Goal: Check status: Check status

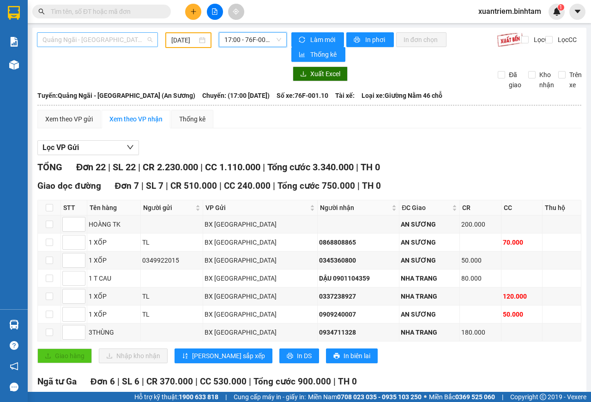
click at [119, 37] on span "Quảng Ngãi - [GEOGRAPHIC_DATA] (An Sương)" at bounding box center [97, 40] width 110 height 14
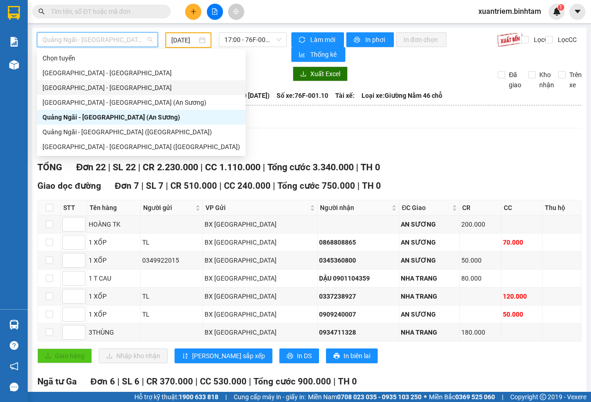
click at [90, 89] on div "[GEOGRAPHIC_DATA] - [GEOGRAPHIC_DATA]" at bounding box center [141, 88] width 198 height 10
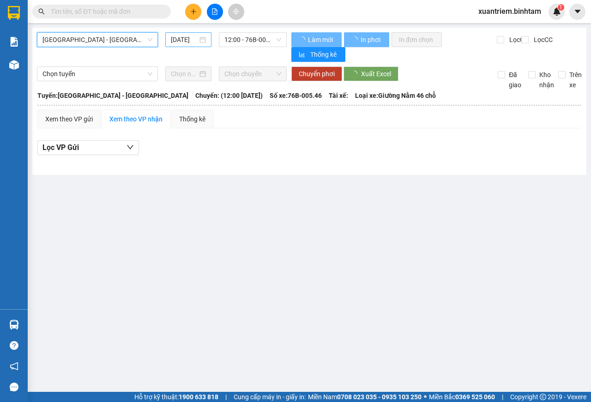
click at [205, 42] on div "[DATE]" at bounding box center [188, 40] width 35 height 10
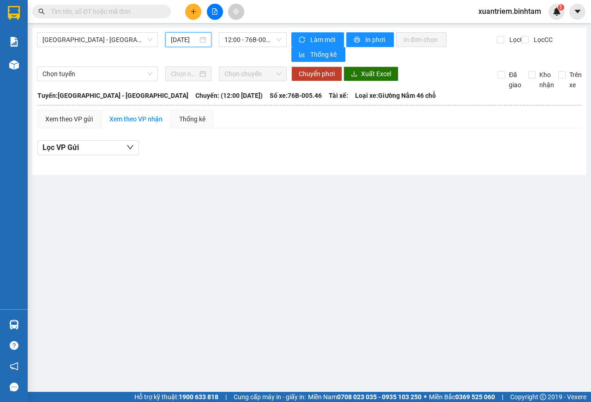
scroll to position [0, 6]
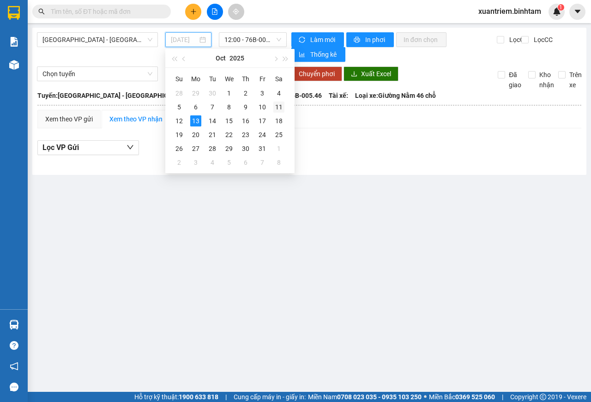
click at [277, 108] on div "11" at bounding box center [278, 107] width 11 height 11
type input "[DATE]"
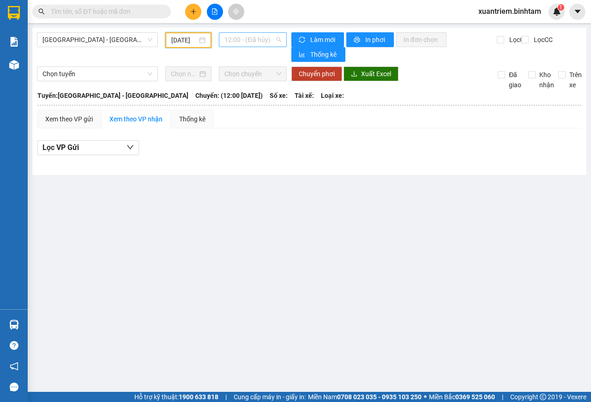
click at [246, 42] on span "12:00 - (Đã hủy)" at bounding box center [252, 40] width 56 height 14
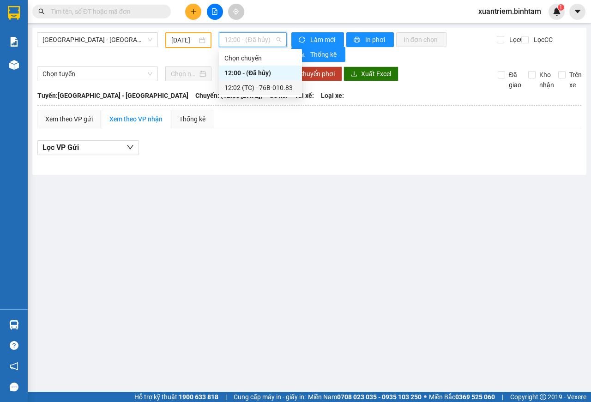
click at [253, 85] on div "12:02 (TC) - 76B-010.83" at bounding box center [260, 88] width 72 height 10
